Goal: Find specific page/section: Find specific page/section

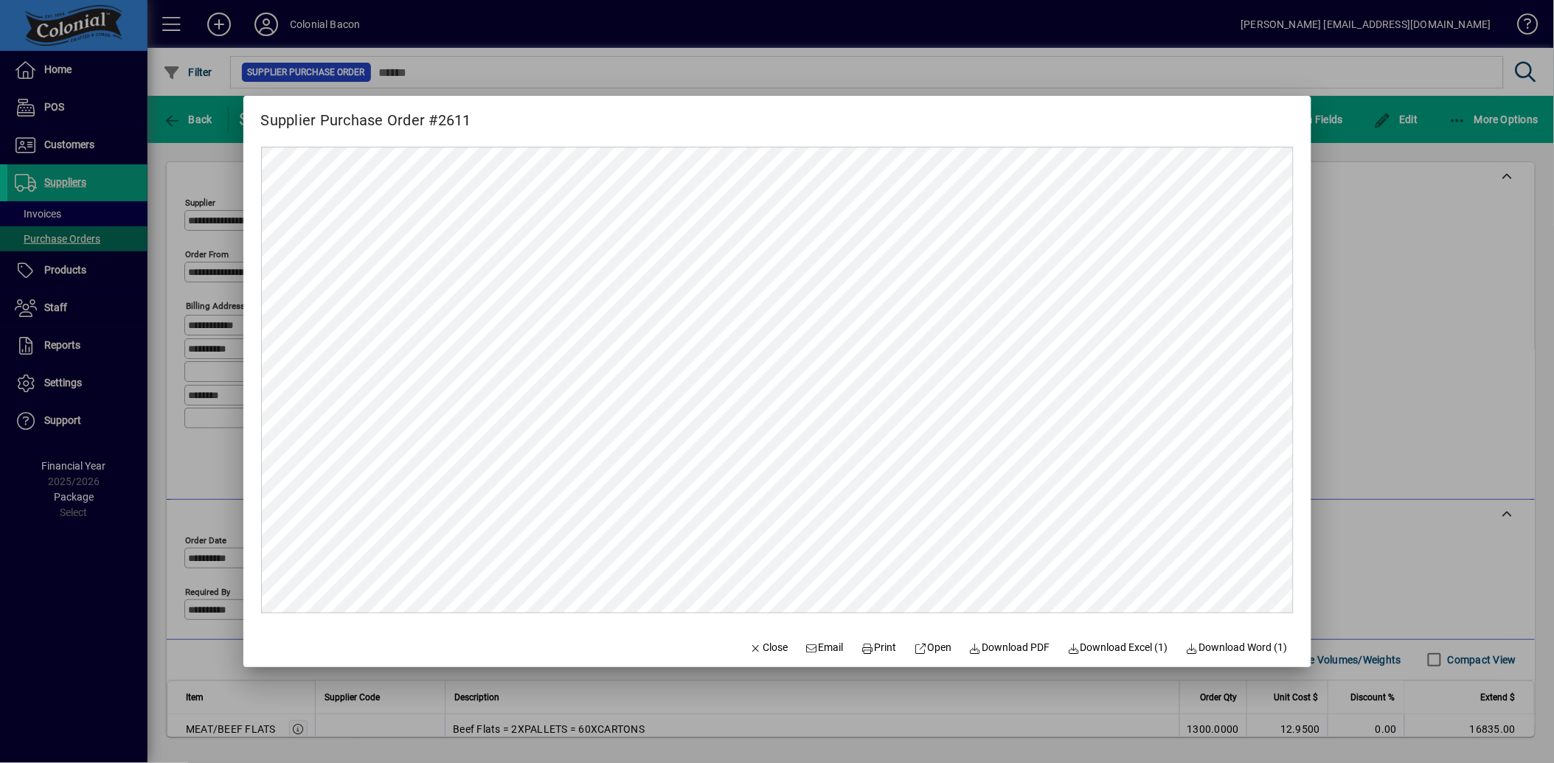
drag, startPoint x: 236, startPoint y: 153, endPoint x: 255, endPoint y: 159, distance: 20.1
click at [246, 157] on div "Supplier Purchase Order #2611 Close Email Print Open Download PDF Download Exce…" at bounding box center [777, 381] width 1554 height 763
click at [750, 647] on span "Close" at bounding box center [769, 647] width 38 height 15
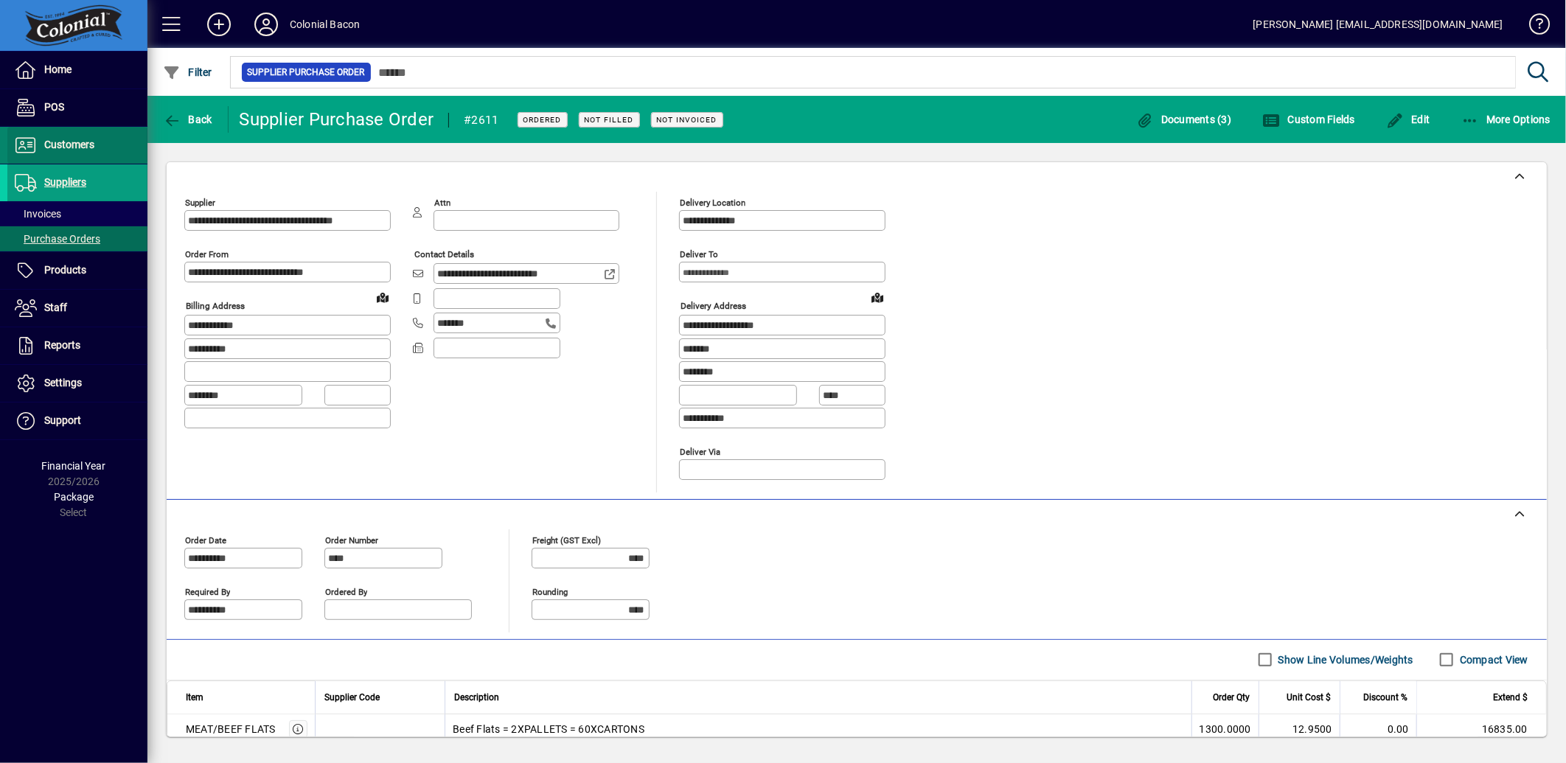
drag, startPoint x: 72, startPoint y: 144, endPoint x: 131, endPoint y: 167, distance: 63.5
click at [72, 144] on span "Customers" at bounding box center [69, 145] width 50 height 12
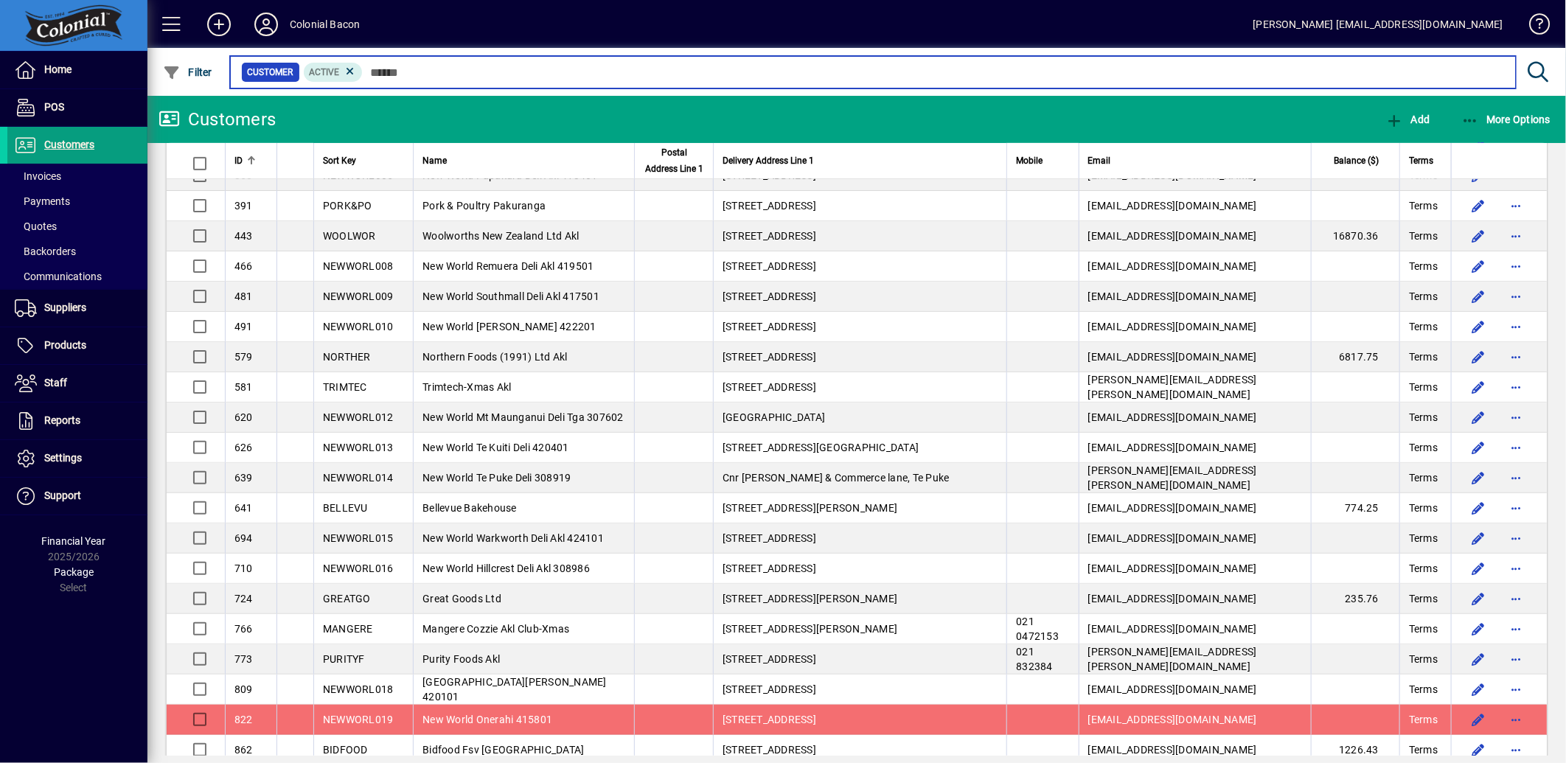
scroll to position [164, 0]
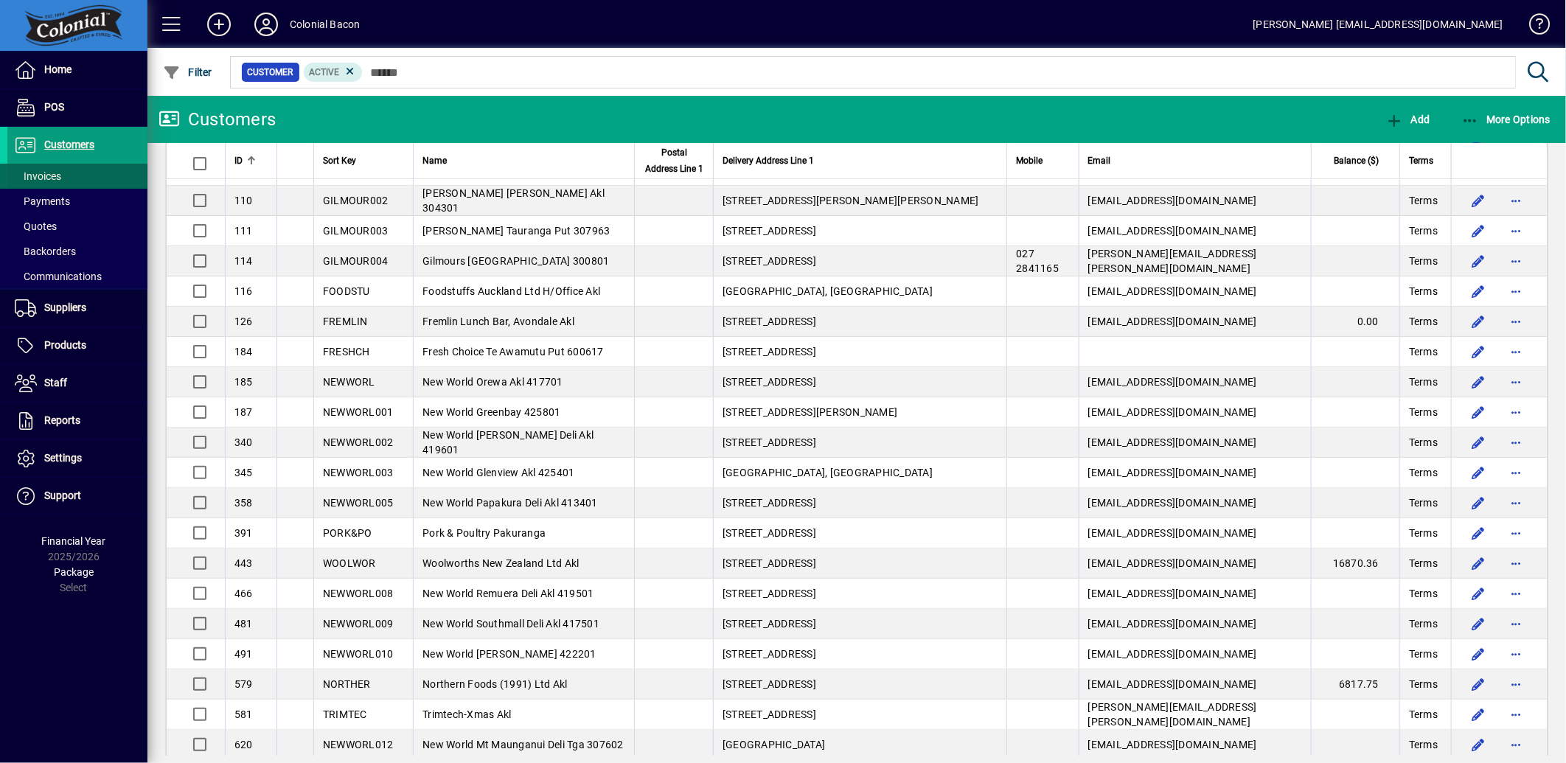
click at [72, 173] on span at bounding box center [77, 176] width 140 height 35
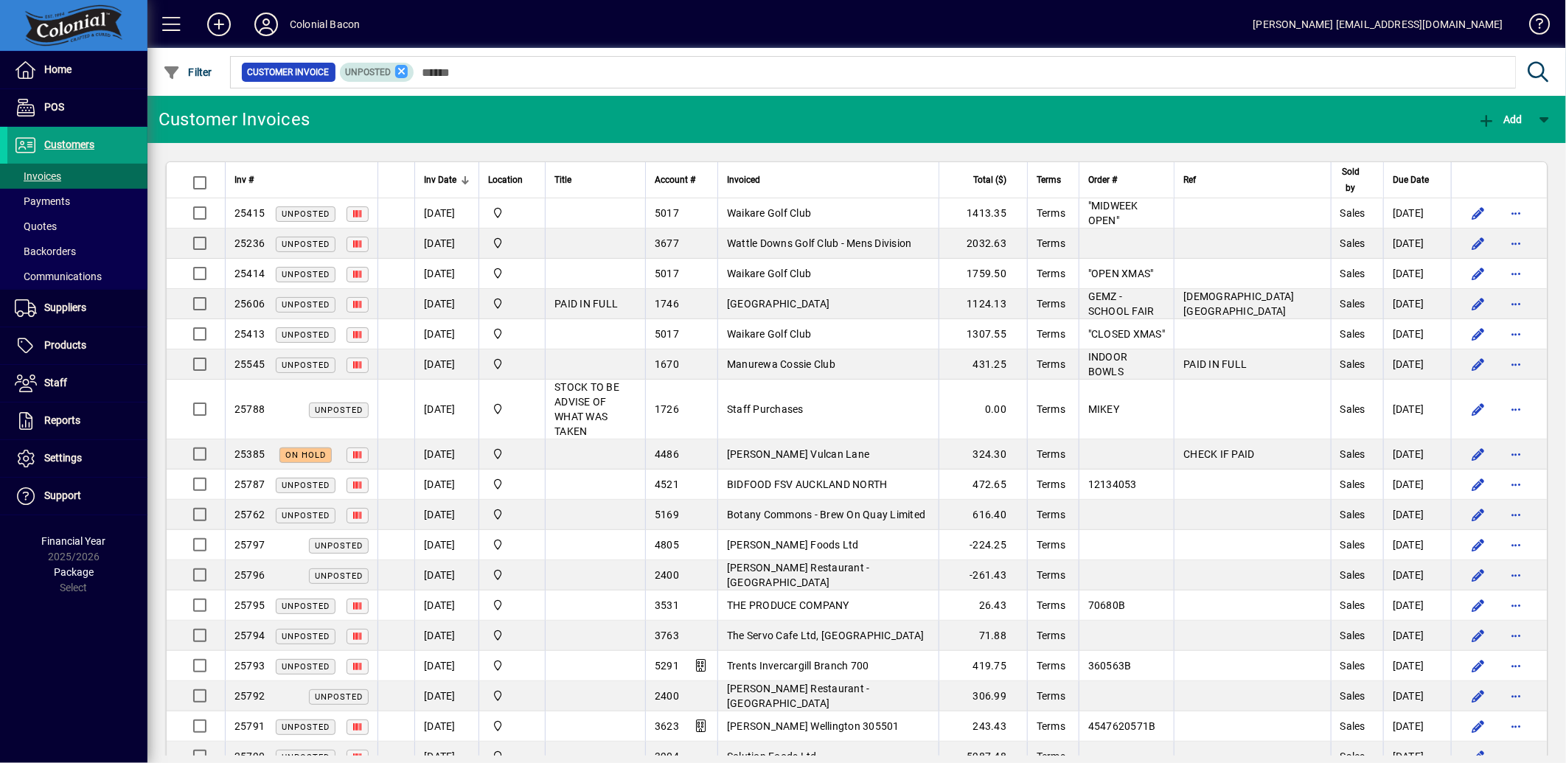
click at [399, 74] on icon at bounding box center [401, 71] width 13 height 13
